Goal: Navigation & Orientation: Find specific page/section

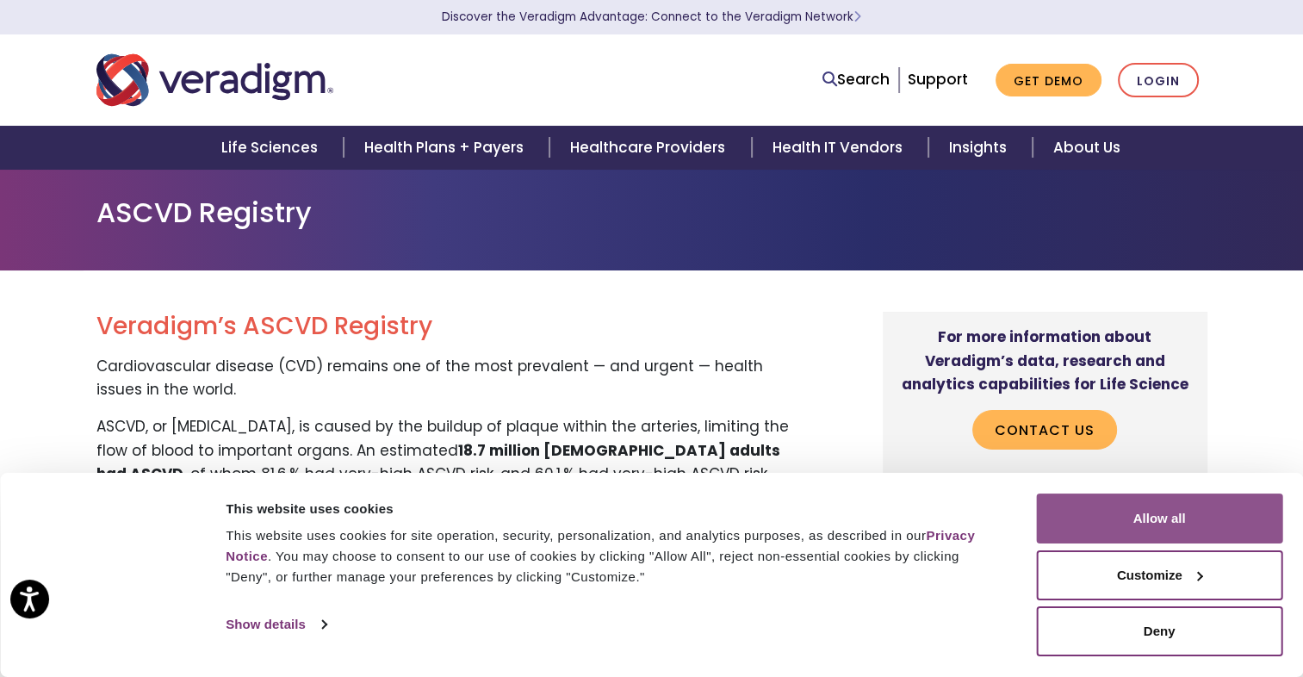
click at [1126, 526] on button "Allow all" at bounding box center [1159, 518] width 246 height 50
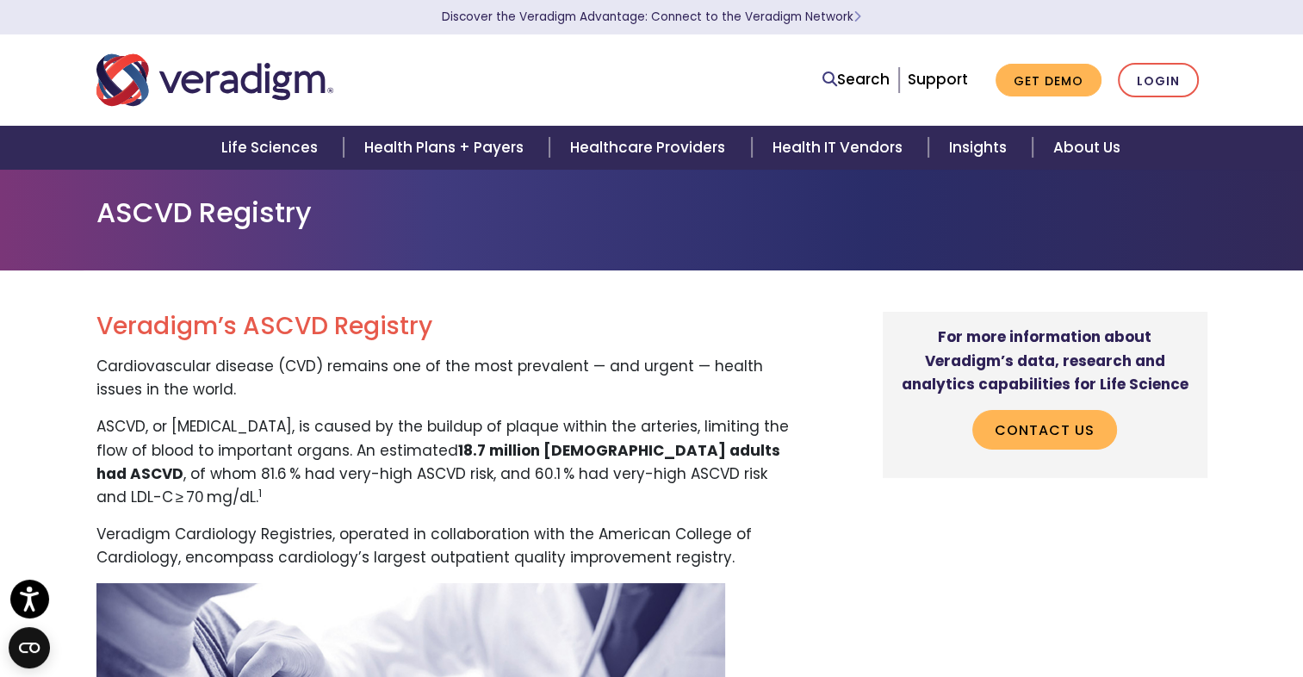
click at [218, 75] on img "Veradigm logo" at bounding box center [214, 80] width 237 height 57
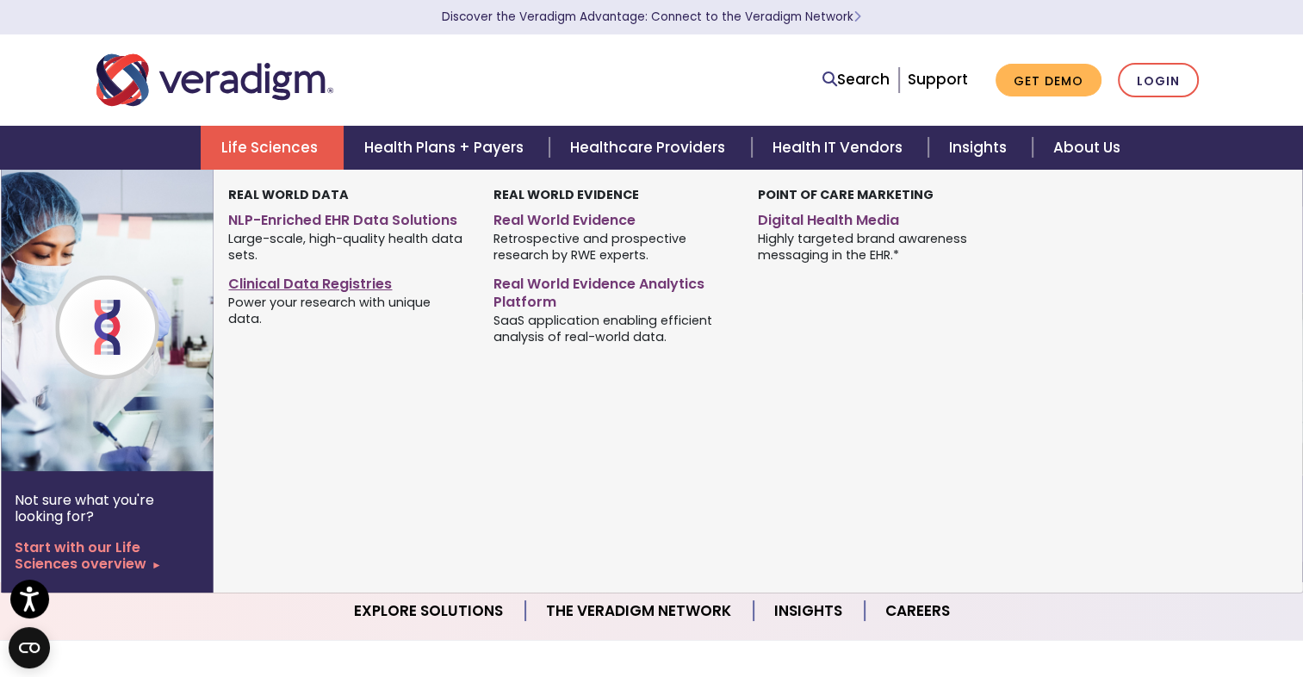
click at [332, 288] on link "Clinical Data Registries" at bounding box center [347, 281] width 239 height 25
